Goal: Find specific page/section: Find specific page/section

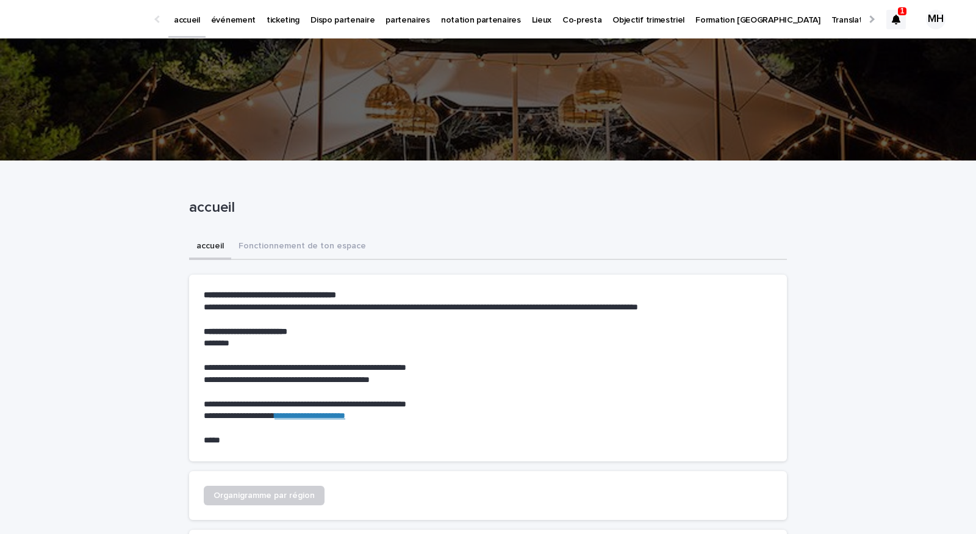
click at [279, 24] on p "ticketing" at bounding box center [282, 13] width 33 height 26
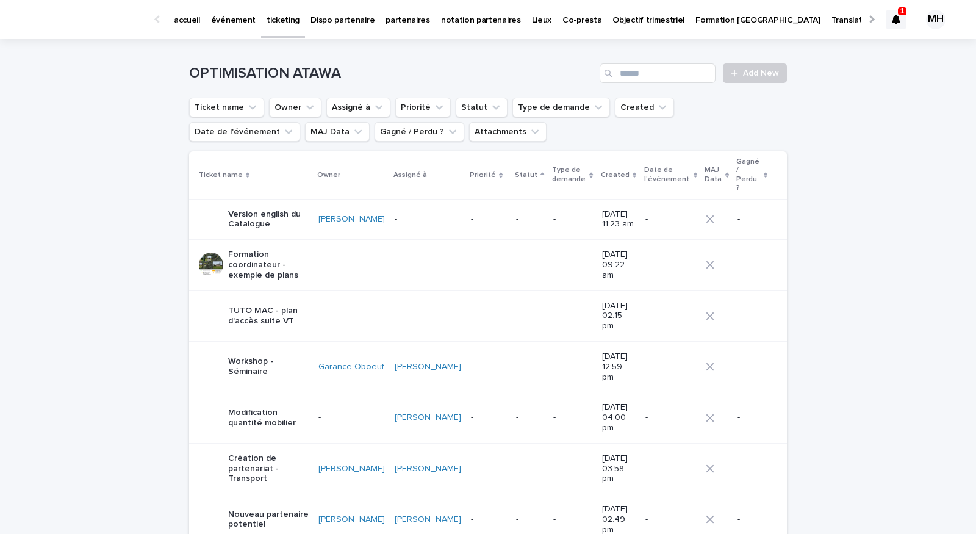
click at [555, 118] on ul "Ticket name Owner Assigné à Priorité Statut Type de demande Created Date de l'é…" at bounding box center [488, 119] width 602 height 49
click at [548, 107] on button "Type de demande" at bounding box center [561, 108] width 98 height 20
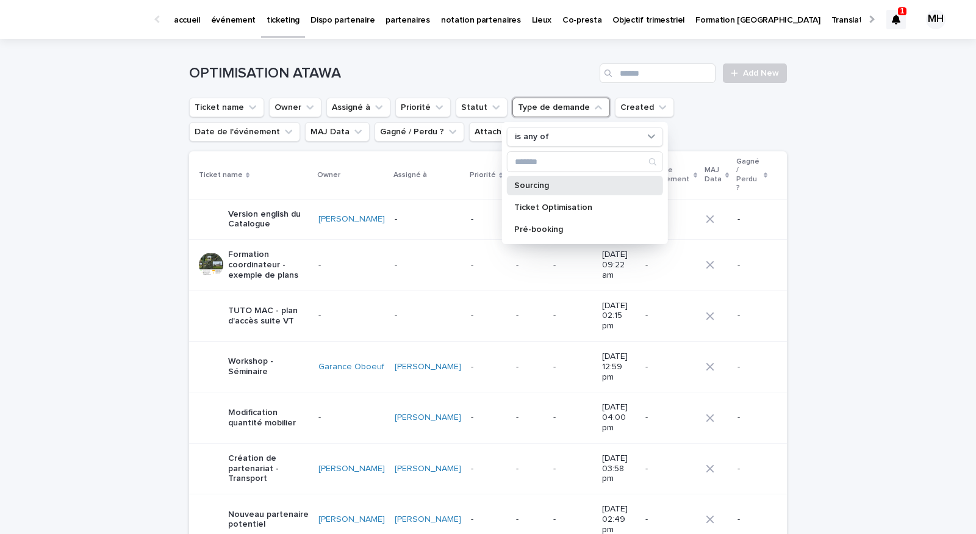
click at [537, 185] on p "Sourcing" at bounding box center [578, 185] width 129 height 9
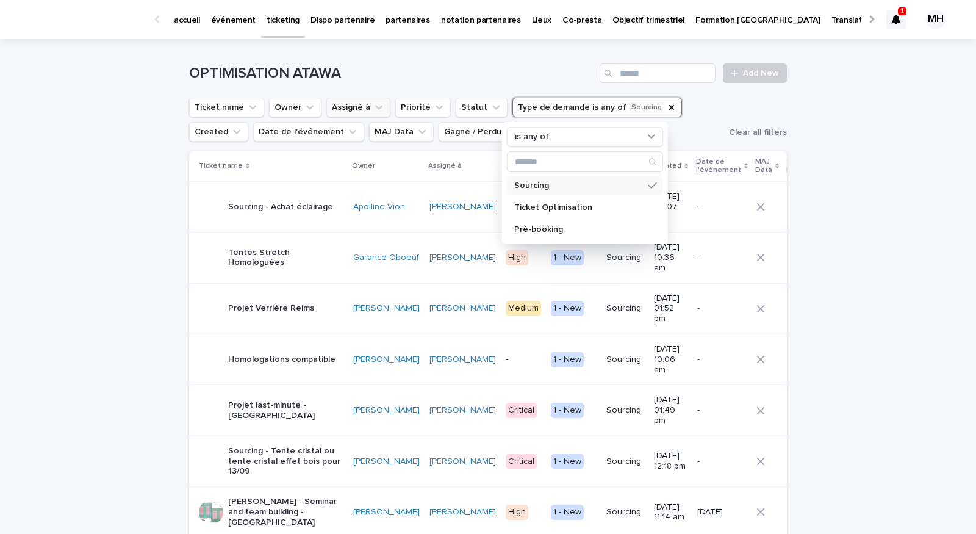
click at [348, 106] on button "Assigné à" at bounding box center [358, 108] width 64 height 20
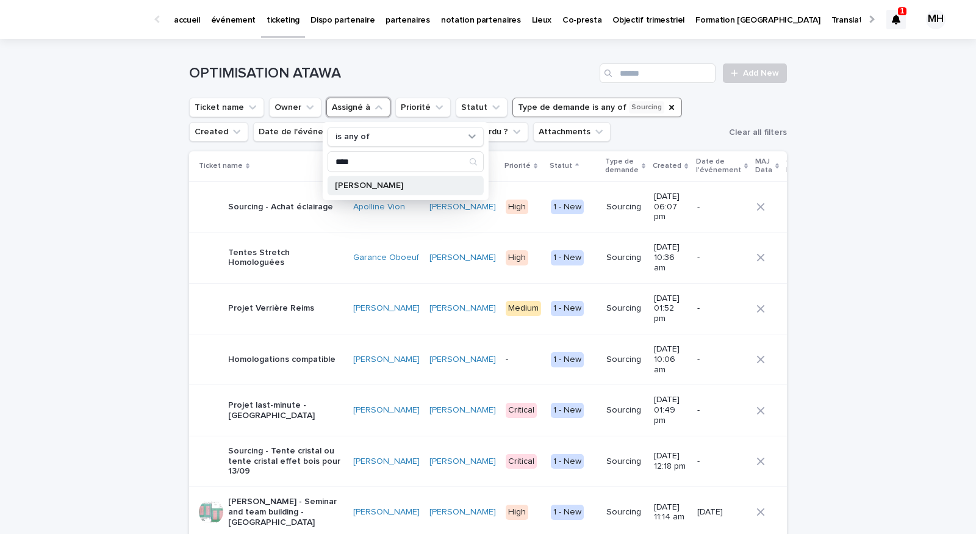
type input "****"
click at [388, 187] on p "[PERSON_NAME]" at bounding box center [399, 185] width 129 height 9
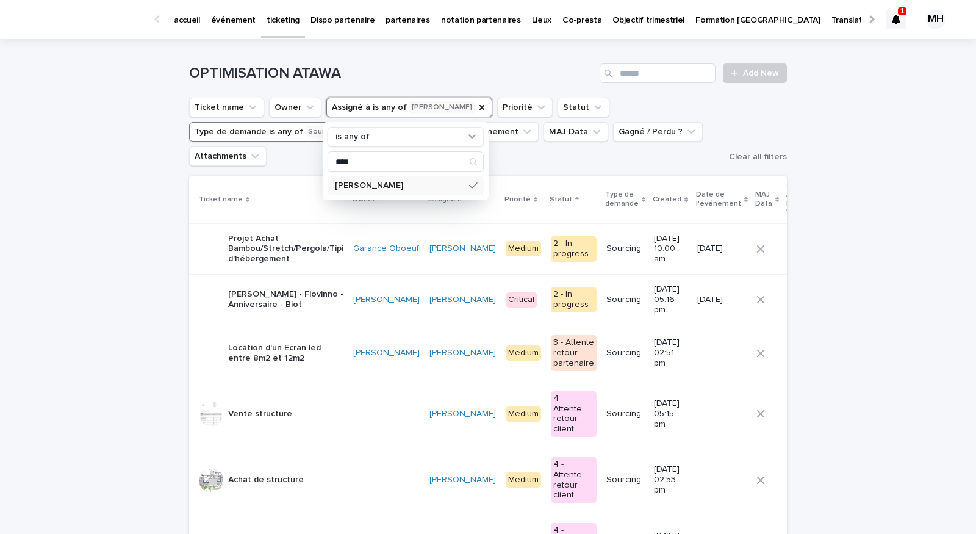
click at [703, 116] on ul "Ticket name Owner Assigné à is any of [PERSON_NAME] is any of **** [PERSON_NAME…" at bounding box center [457, 131] width 540 height 73
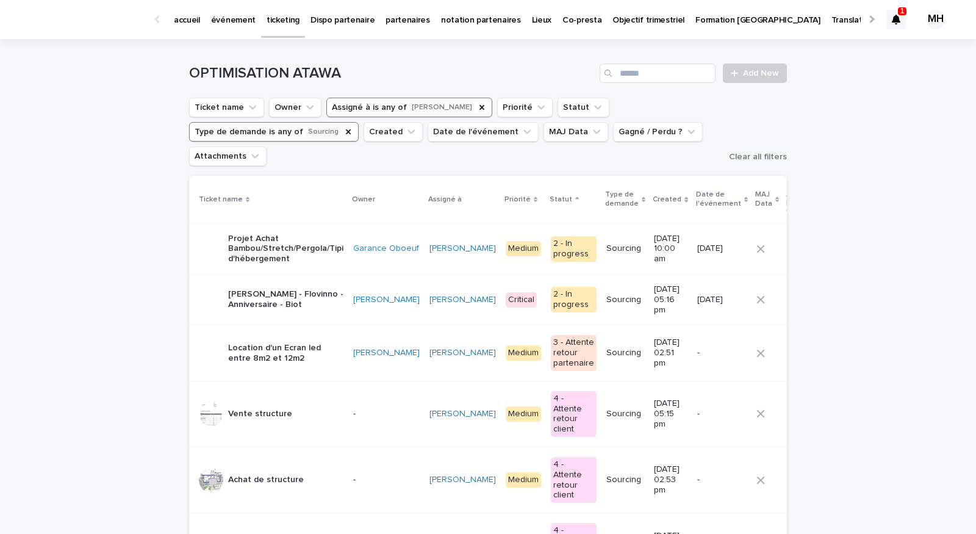
click at [274, 291] on p "[PERSON_NAME] - Flovinno - Anniversaire - Biot" at bounding box center [285, 299] width 115 height 21
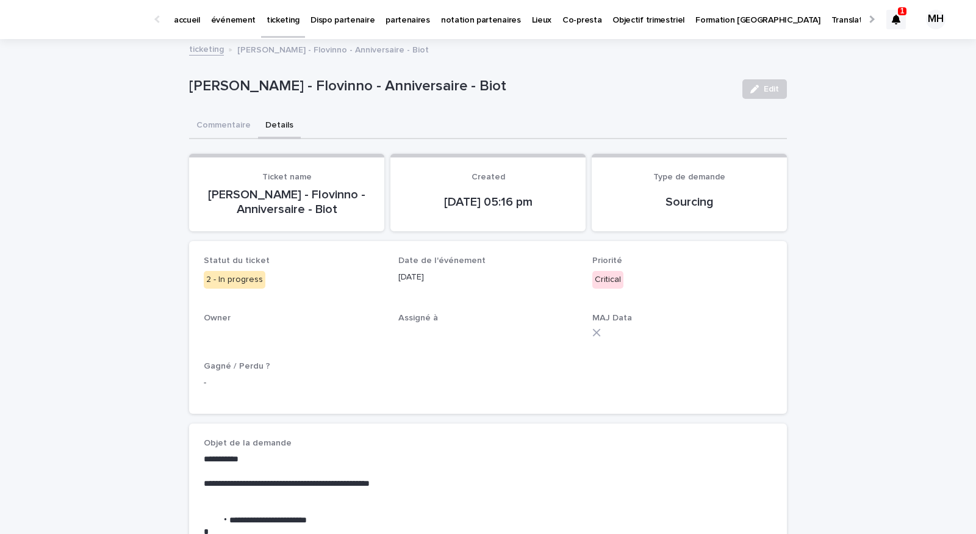
click at [275, 126] on button "Details" at bounding box center [279, 126] width 43 height 26
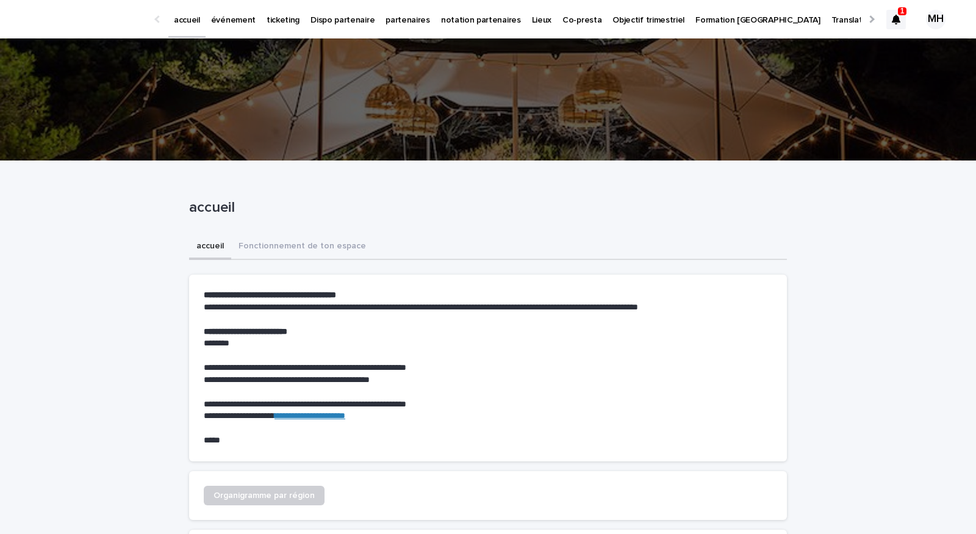
click at [229, 22] on p "événement" at bounding box center [233, 13] width 45 height 26
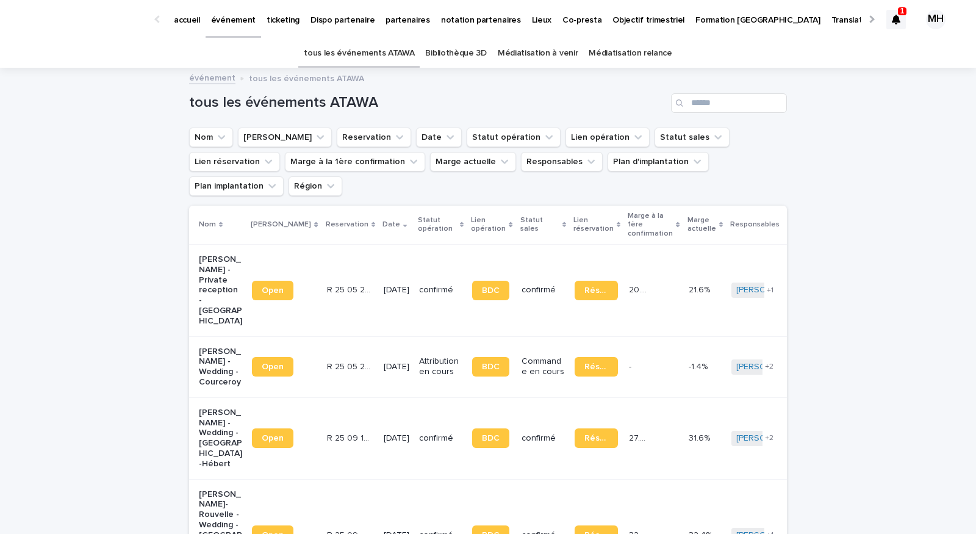
click at [279, 25] on p "ticketing" at bounding box center [282, 13] width 33 height 26
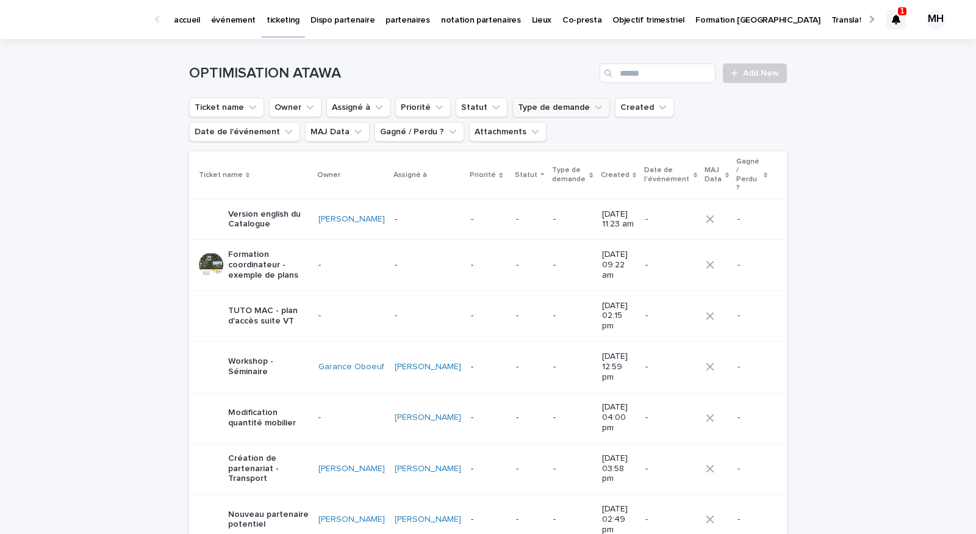
click at [541, 104] on button "Type de demande" at bounding box center [561, 108] width 98 height 20
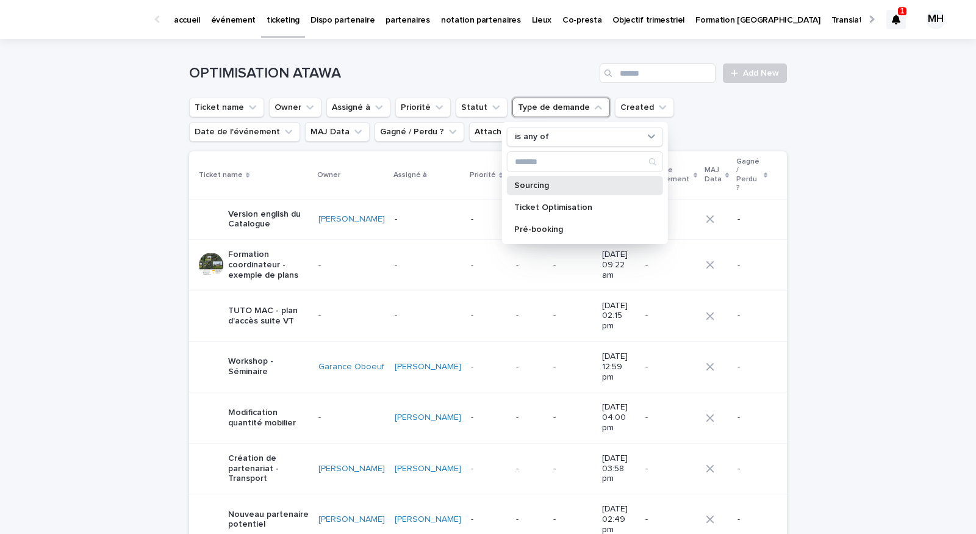
click at [549, 188] on div "Sourcing" at bounding box center [585, 186] width 156 height 20
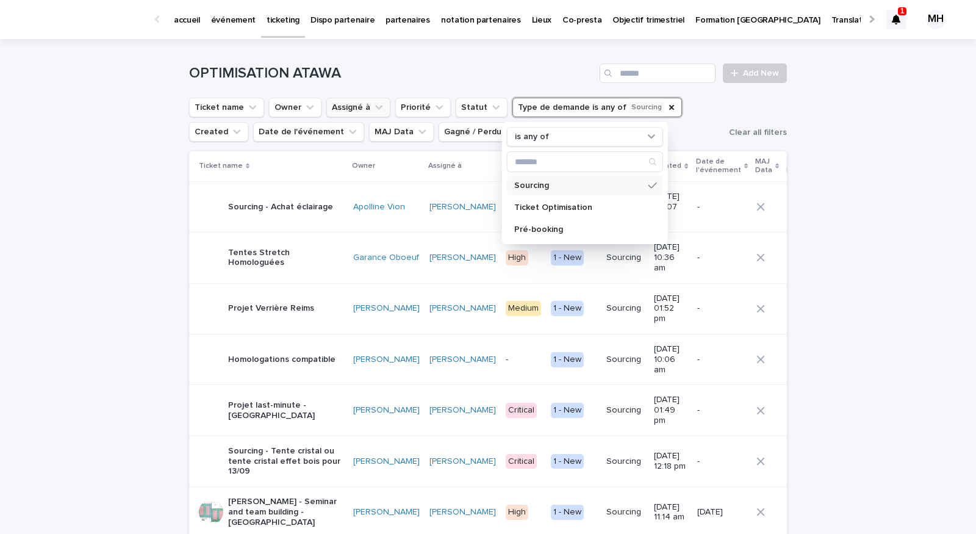
click at [327, 104] on button "Assigné à" at bounding box center [358, 108] width 64 height 20
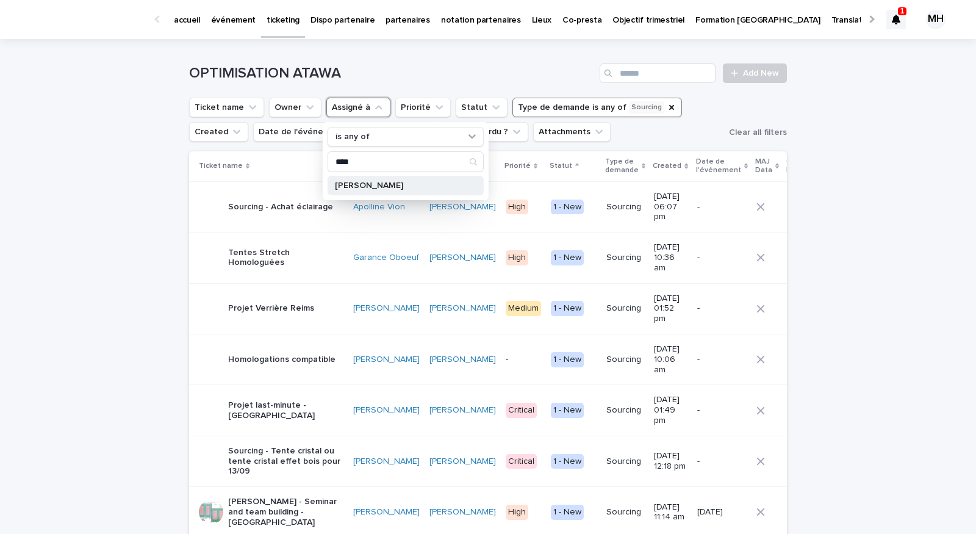
type input "****"
click at [371, 188] on p "[PERSON_NAME]" at bounding box center [399, 185] width 129 height 9
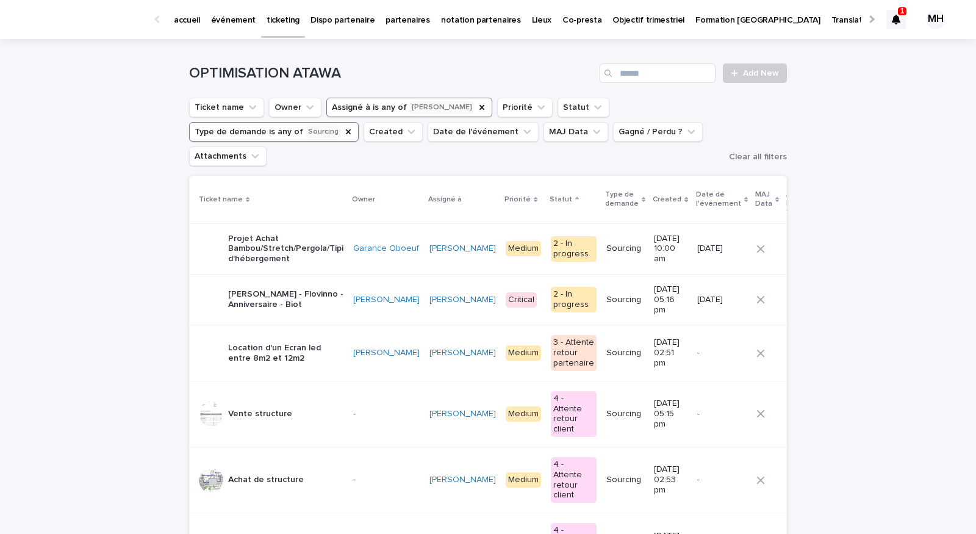
click at [245, 254] on p "Projet Achat Bambou/Stretch/Pergola/Tipi d'hébergement" at bounding box center [285, 249] width 115 height 30
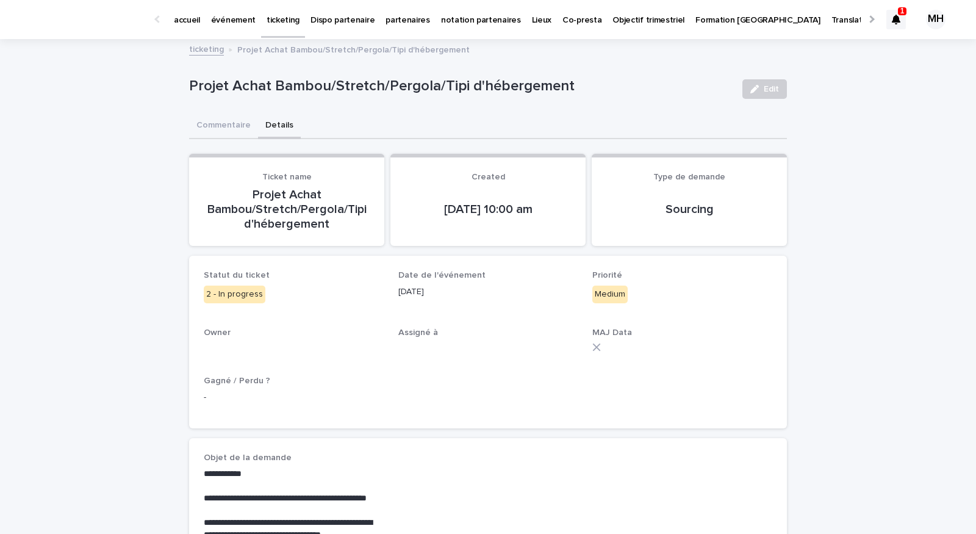
click at [276, 128] on button "Details" at bounding box center [279, 126] width 43 height 26
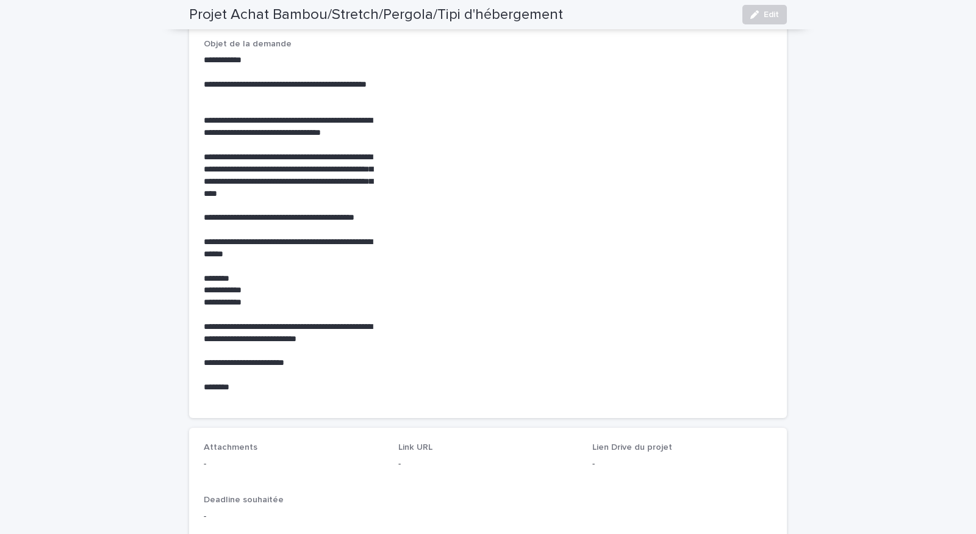
scroll to position [419, 0]
